Goal: Information Seeking & Learning: Find specific page/section

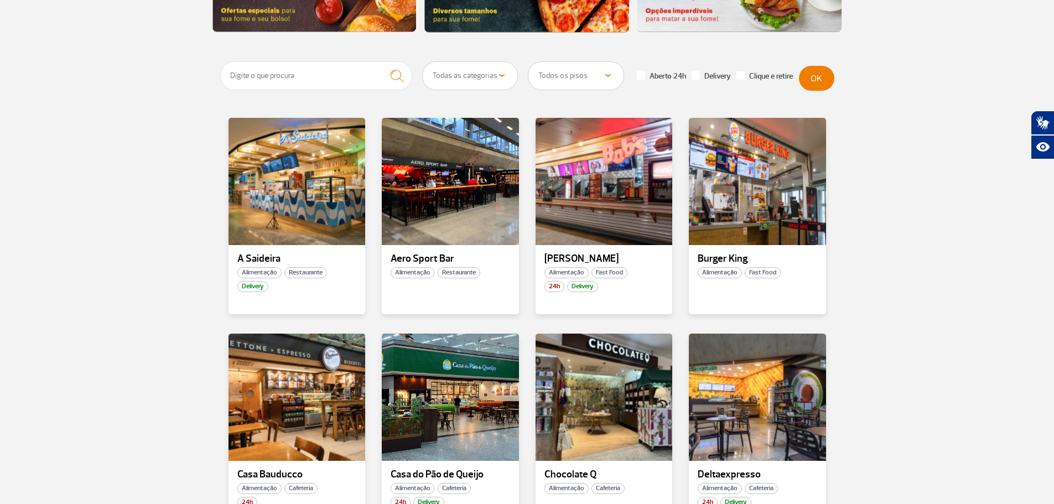
scroll to position [277, 0]
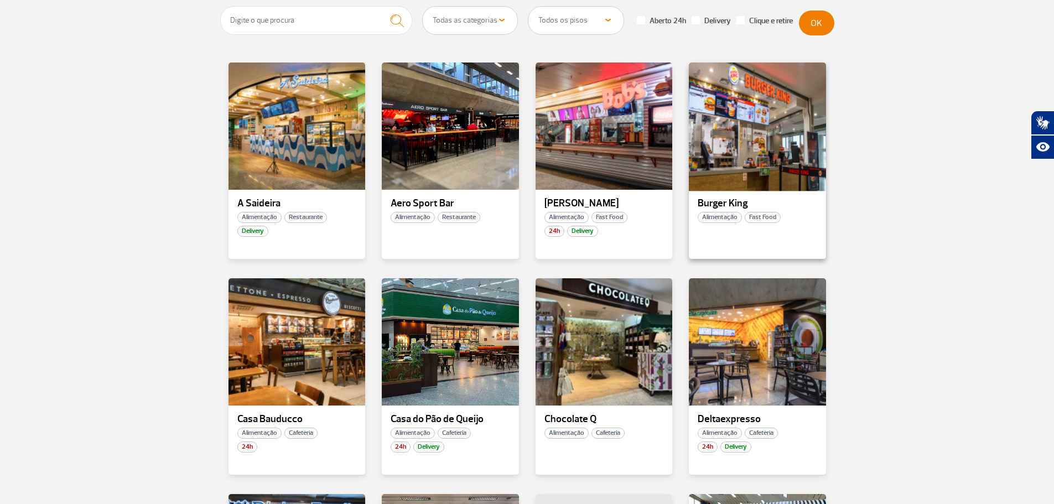
click at [742, 141] on div at bounding box center [757, 126] width 139 height 130
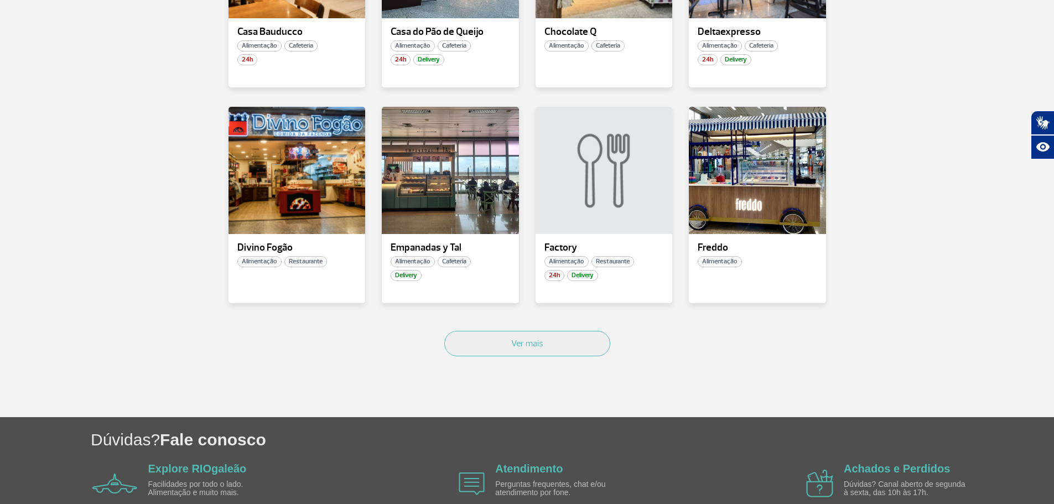
scroll to position [719, 0]
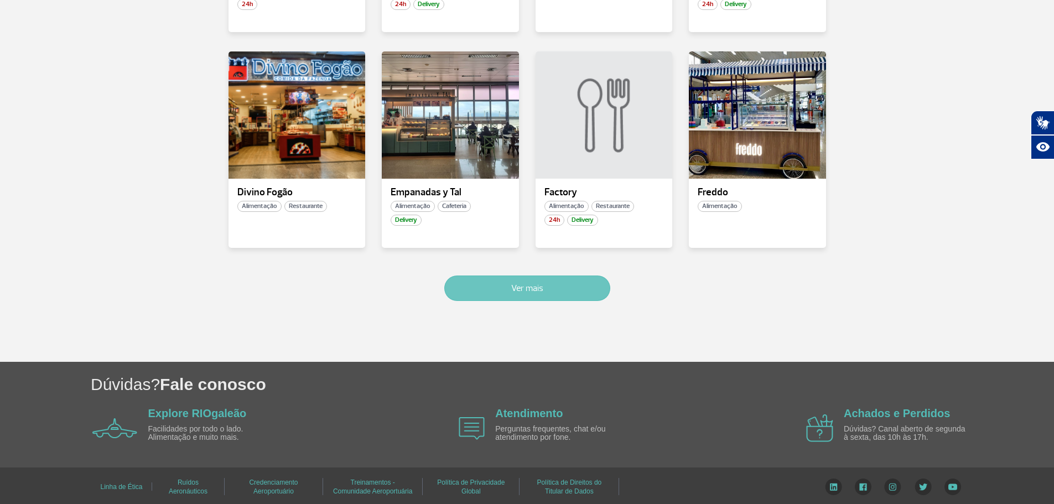
click at [505, 293] on button "Ver mais" at bounding box center [527, 287] width 166 height 25
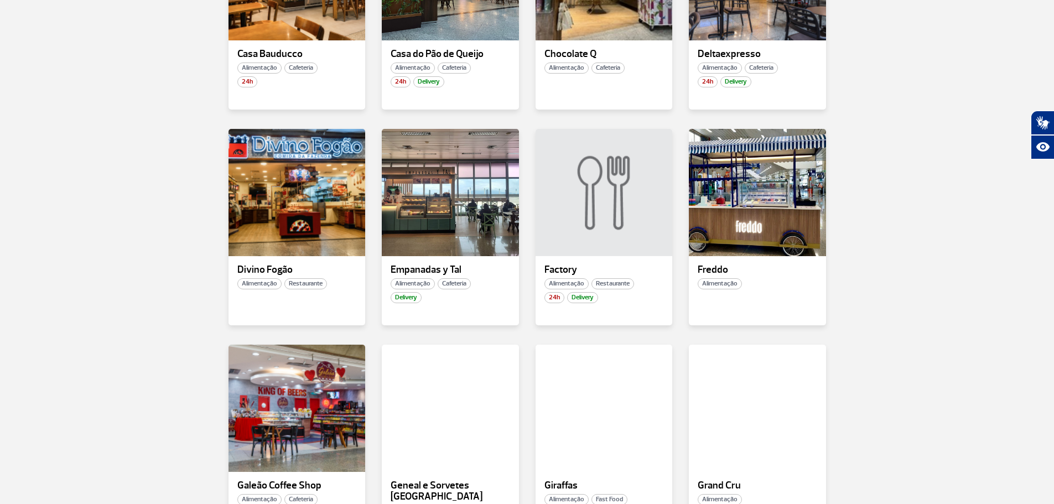
scroll to position [661, 0]
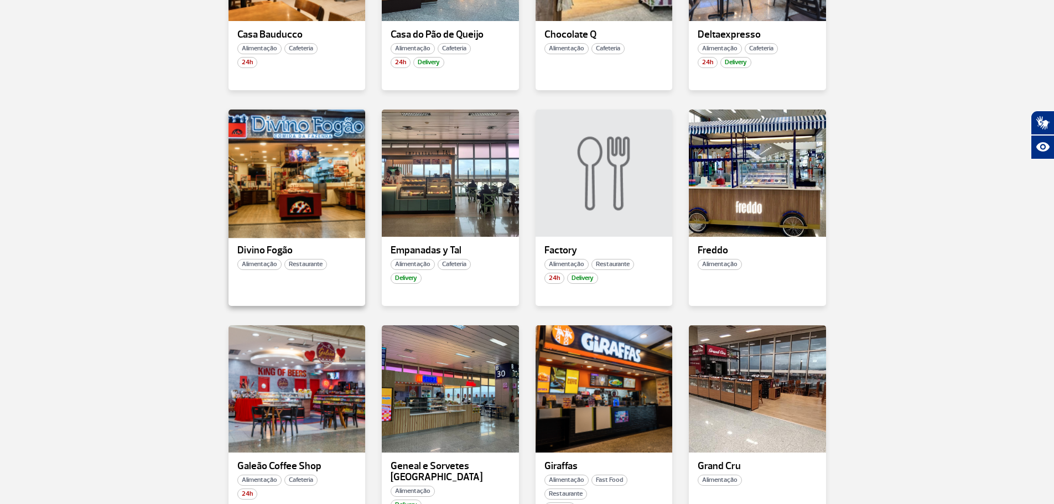
click at [272, 227] on div at bounding box center [296, 173] width 139 height 130
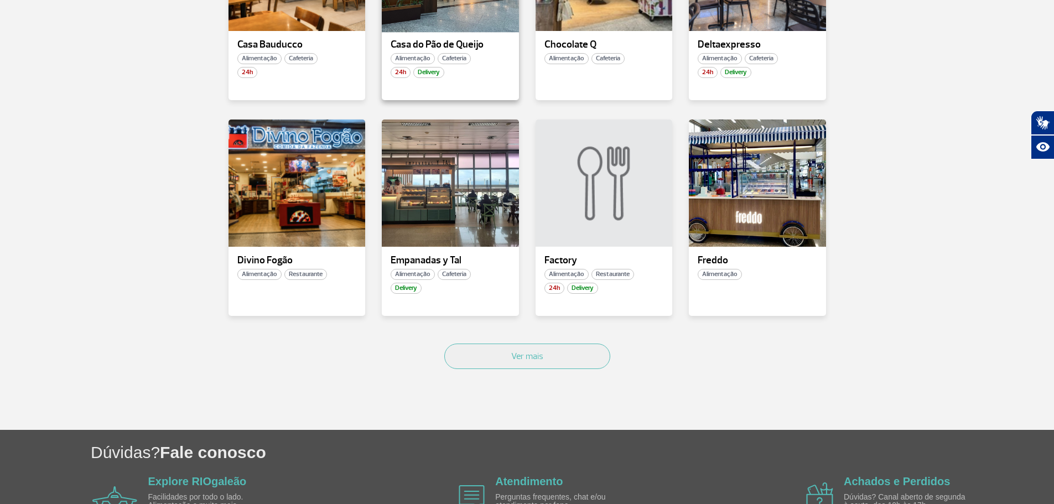
scroll to position [664, 0]
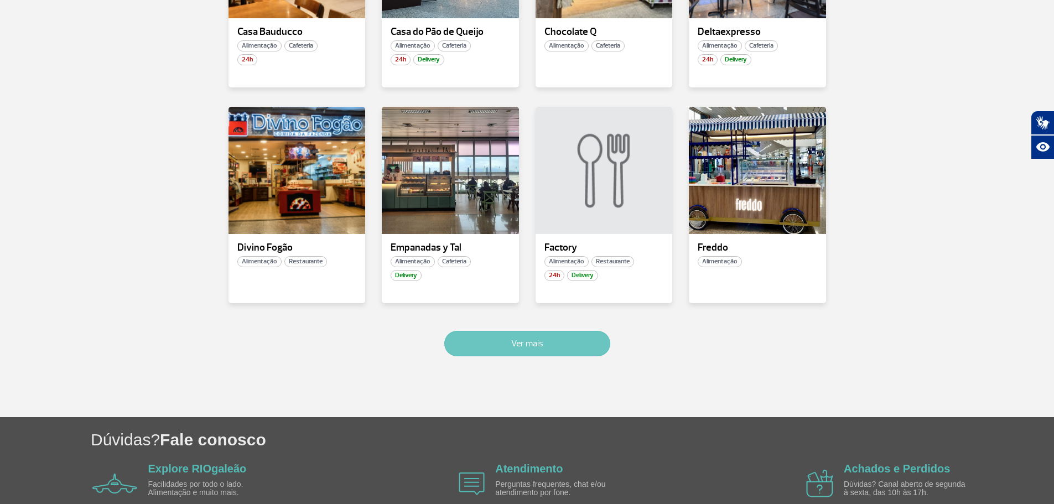
click at [520, 331] on button "Ver mais" at bounding box center [527, 343] width 166 height 25
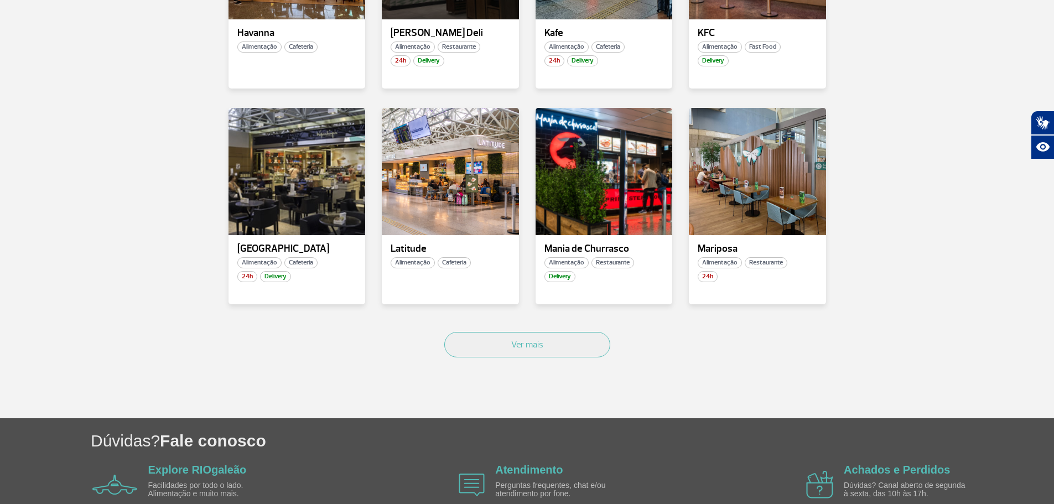
scroll to position [1325, 0]
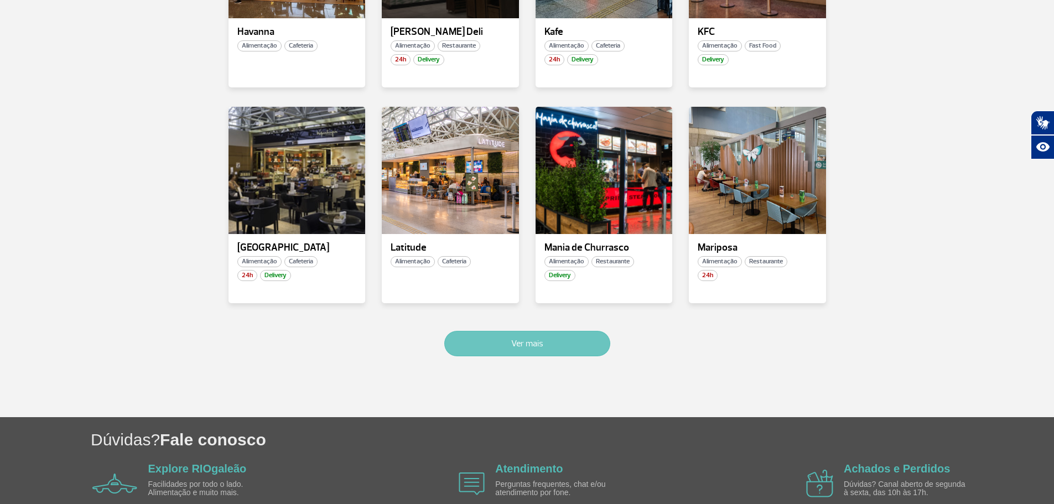
click at [511, 342] on button "Ver mais" at bounding box center [527, 343] width 166 height 25
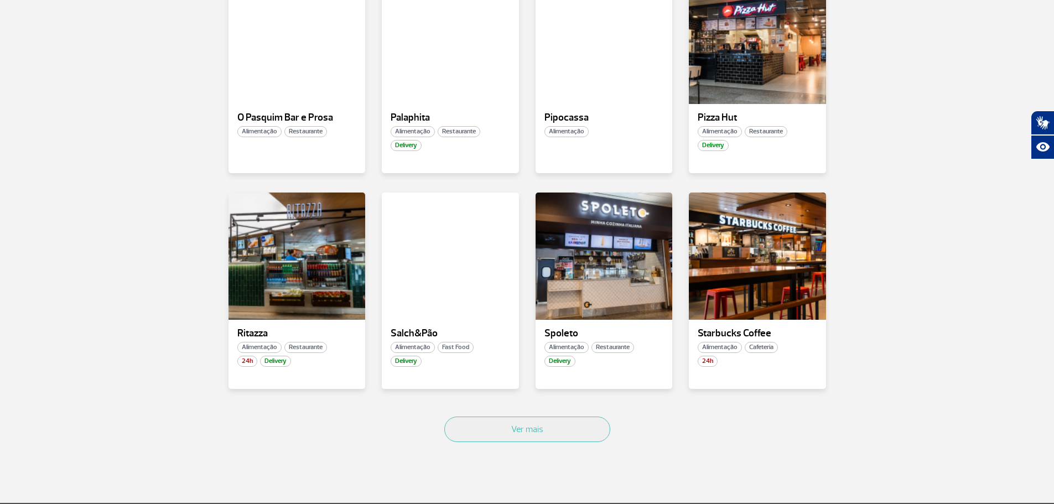
scroll to position [1861, 0]
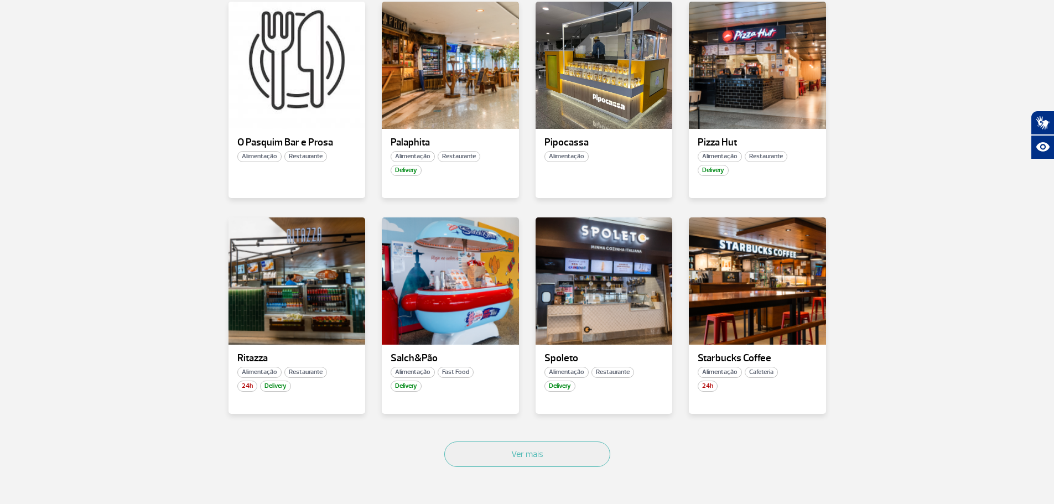
click at [610, 303] on div at bounding box center [603, 281] width 139 height 130
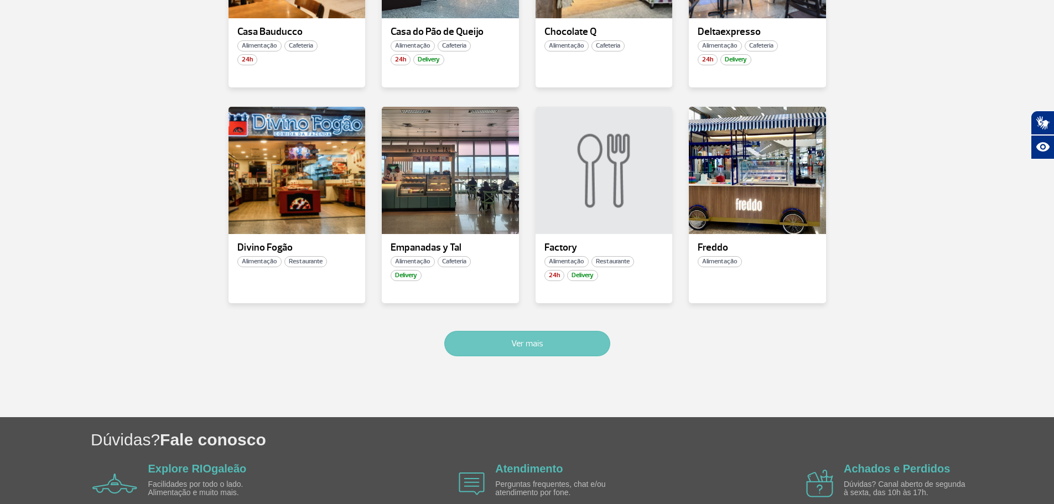
click at [530, 341] on button "Ver mais" at bounding box center [527, 343] width 166 height 25
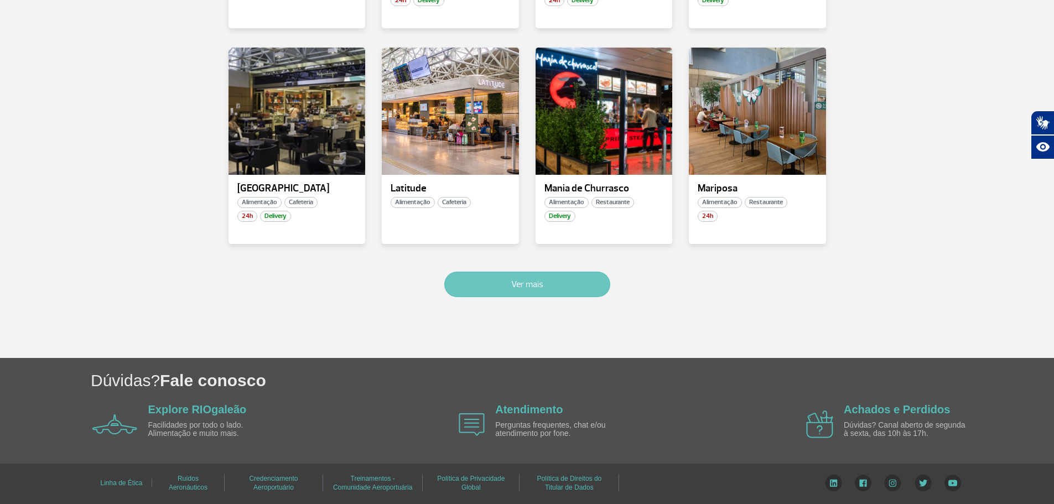
click at [518, 278] on button "Ver mais" at bounding box center [527, 284] width 166 height 25
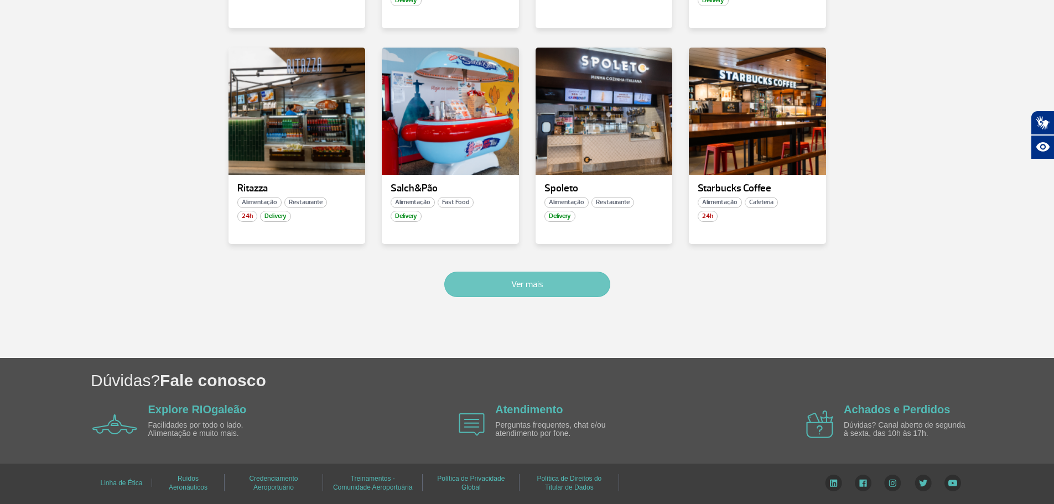
click at [518, 278] on button "Ver mais" at bounding box center [527, 284] width 166 height 25
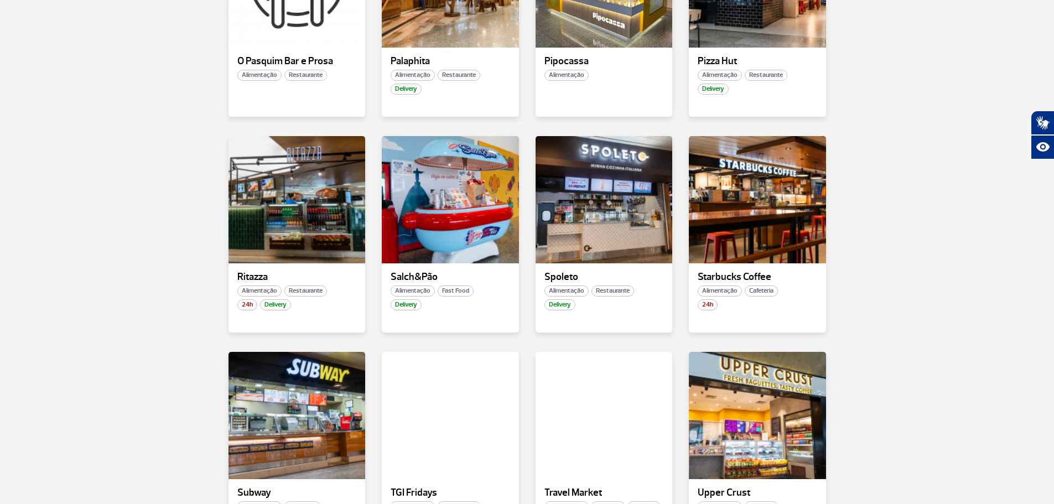
scroll to position [1939, 0]
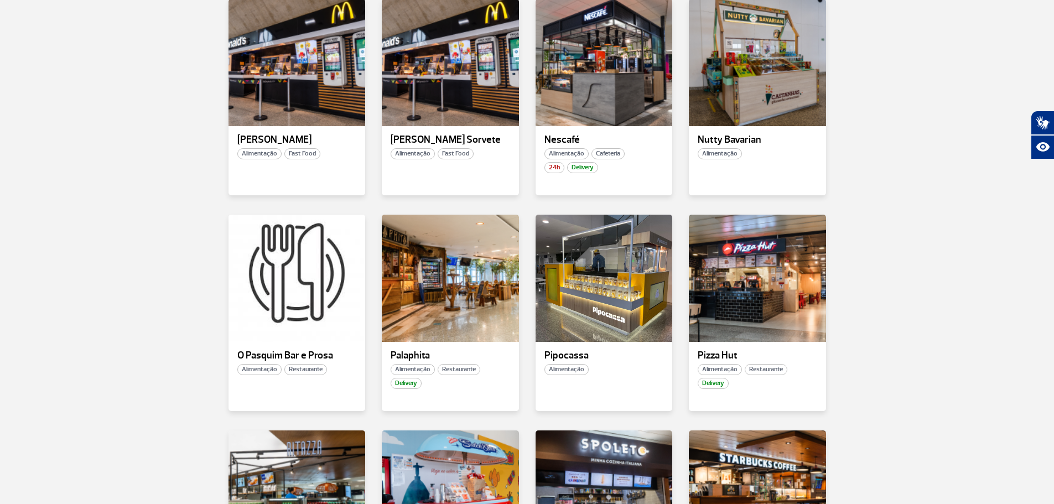
scroll to position [1607, 0]
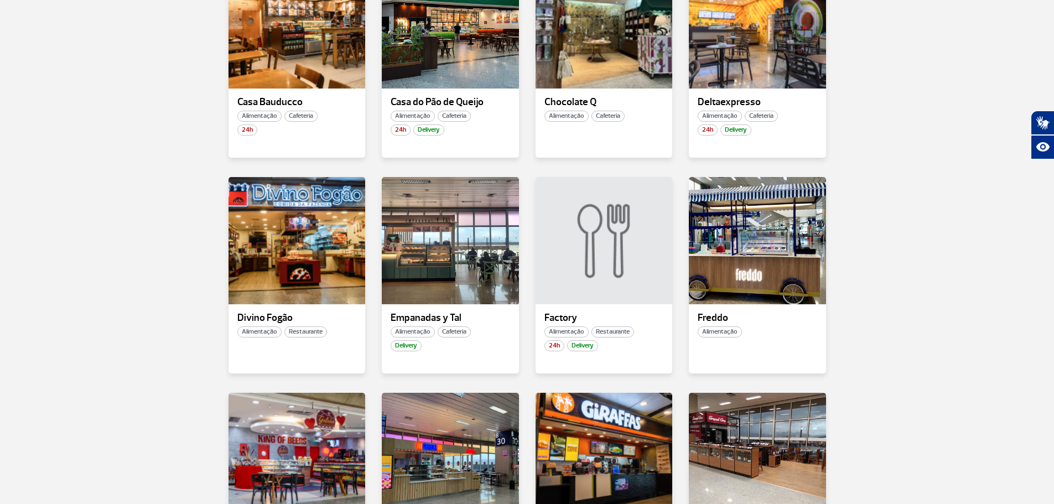
scroll to position [556, 0]
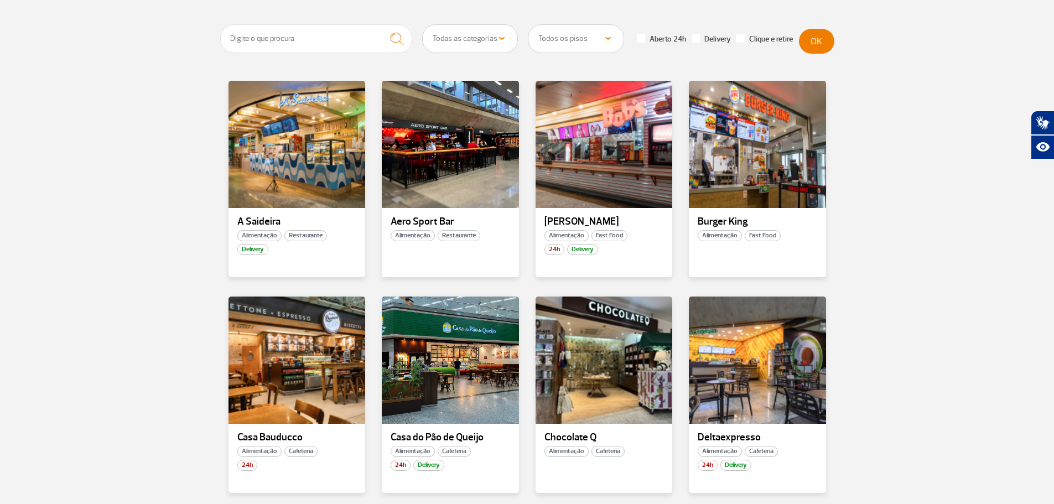
scroll to position [225, 0]
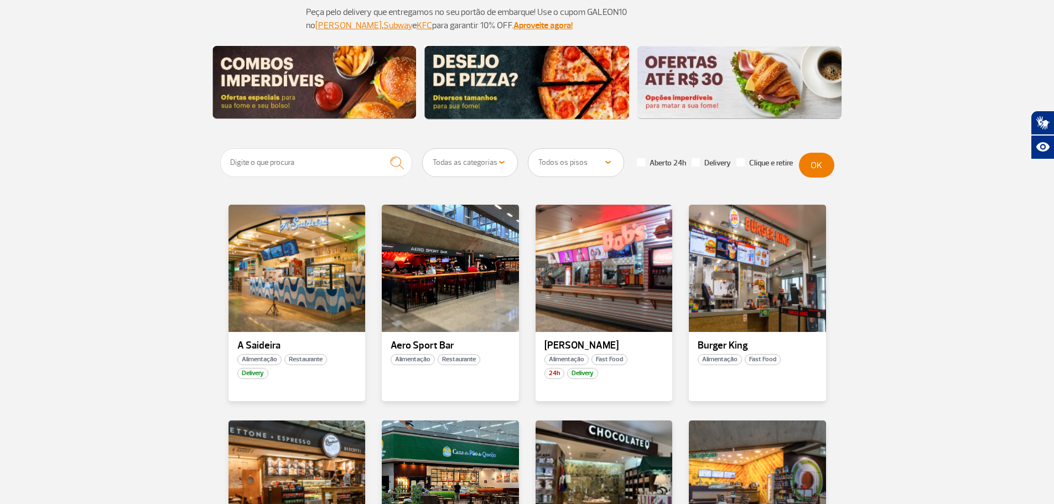
scroll to position [169, 0]
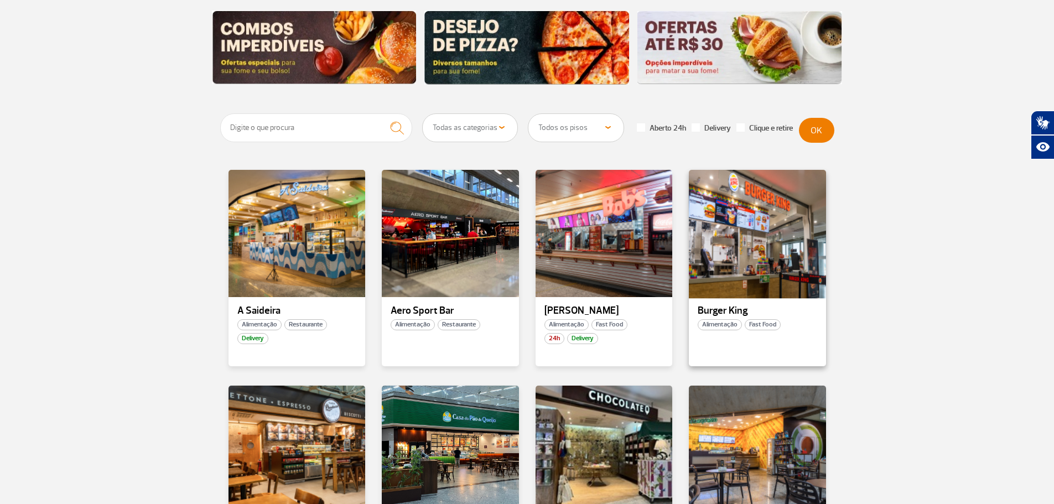
click at [712, 236] on div at bounding box center [757, 233] width 139 height 130
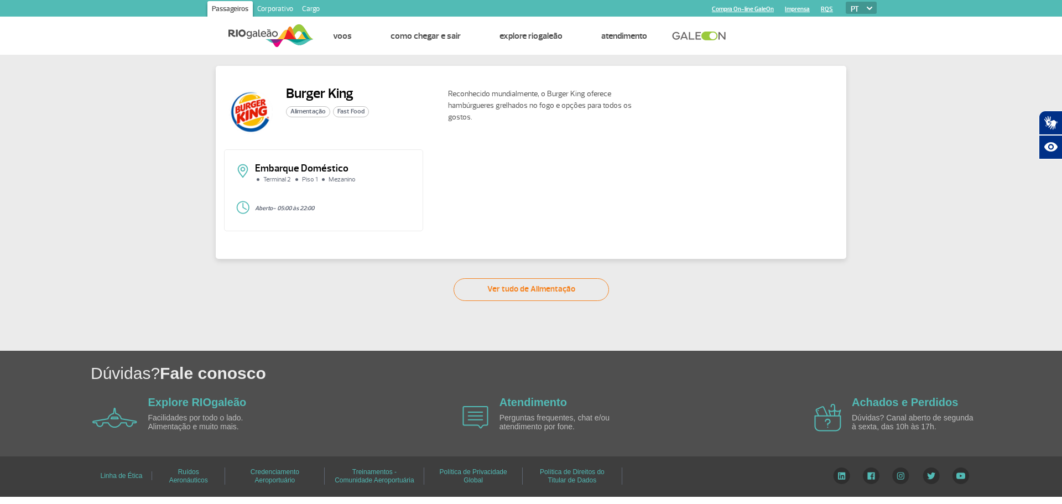
click at [712, 236] on div "Embarque Doméstico Terminal 2 Piso 1 Mezanino Aberto - 05:00 às 22:00" at bounding box center [531, 194] width 614 height 90
drag, startPoint x: 287, startPoint y: 92, endPoint x: 353, endPoint y: 92, distance: 66.4
click at [353, 92] on h2 "Burger King" at bounding box center [327, 93] width 83 height 17
copy h2 "Burger King"
click at [365, 97] on h2 "Burger King" at bounding box center [327, 93] width 83 height 17
